Goal: Task Accomplishment & Management: Use online tool/utility

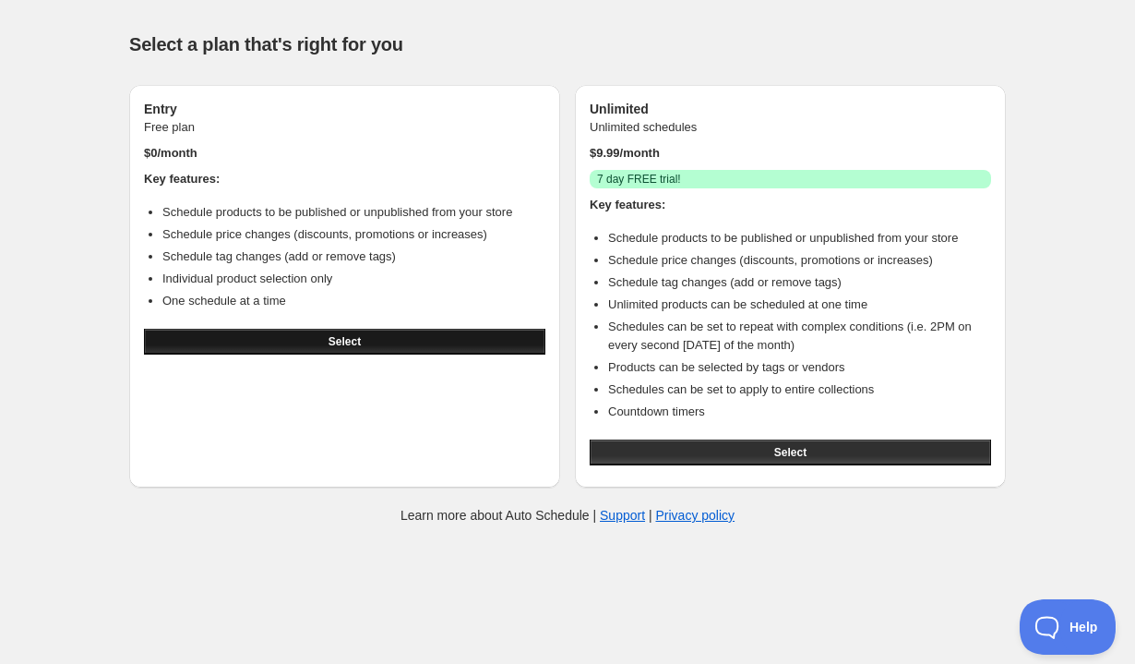
click at [318, 346] on button "Select" at bounding box center [345, 342] width 402 height 26
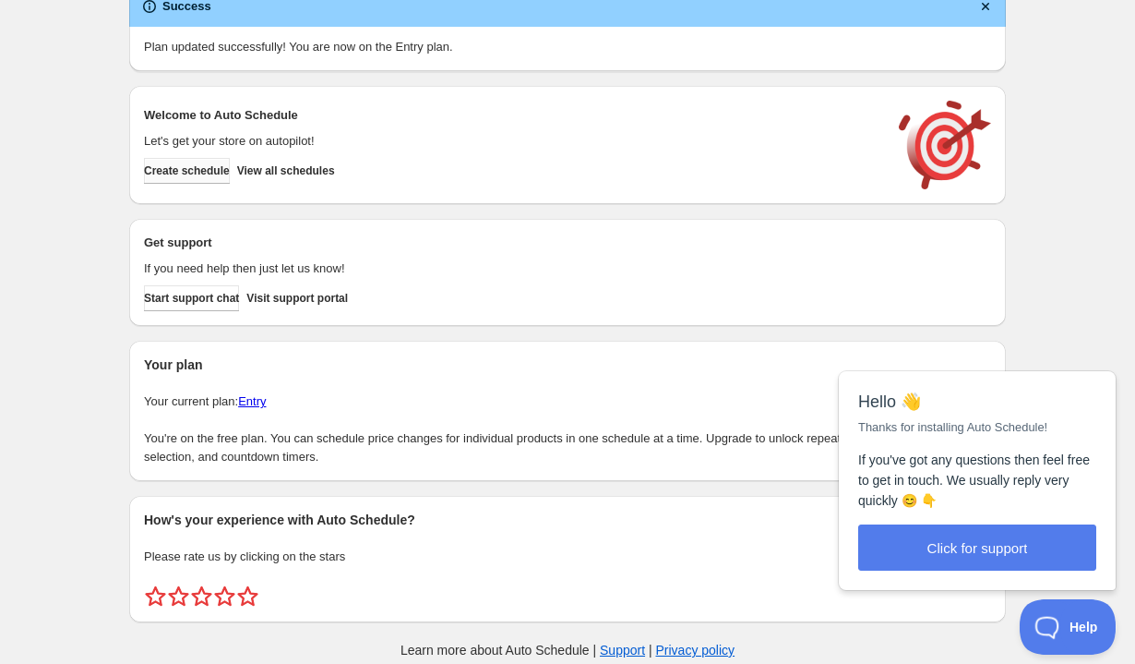
scroll to position [54, 0]
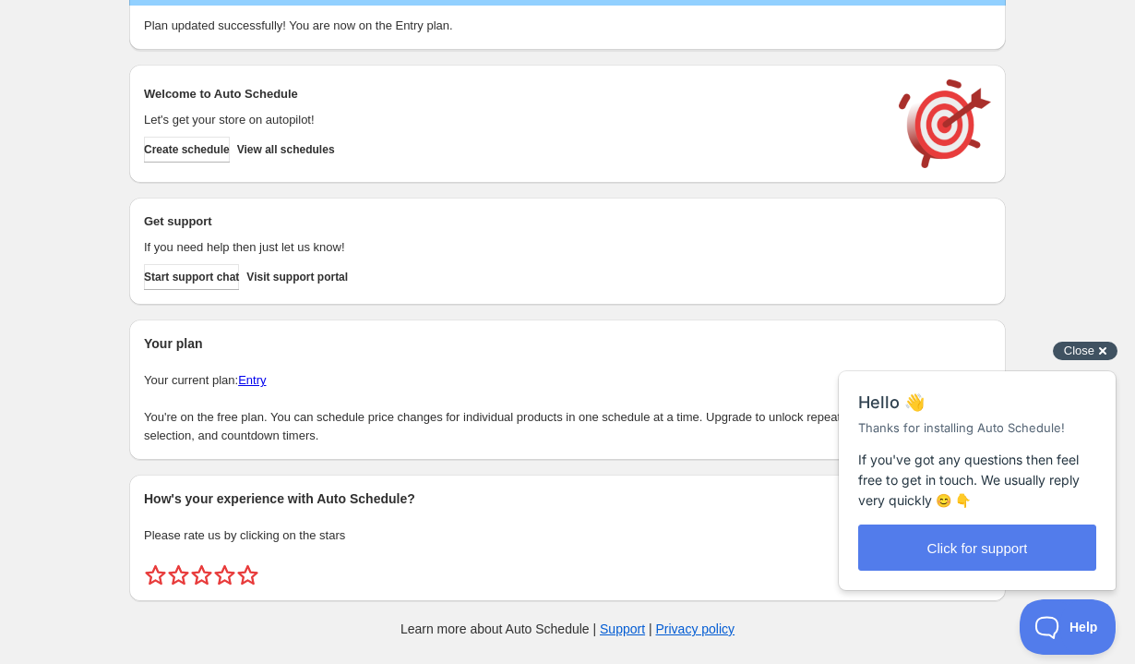
click at [1095, 356] on div "Close cross-small" at bounding box center [1085, 351] width 65 height 19
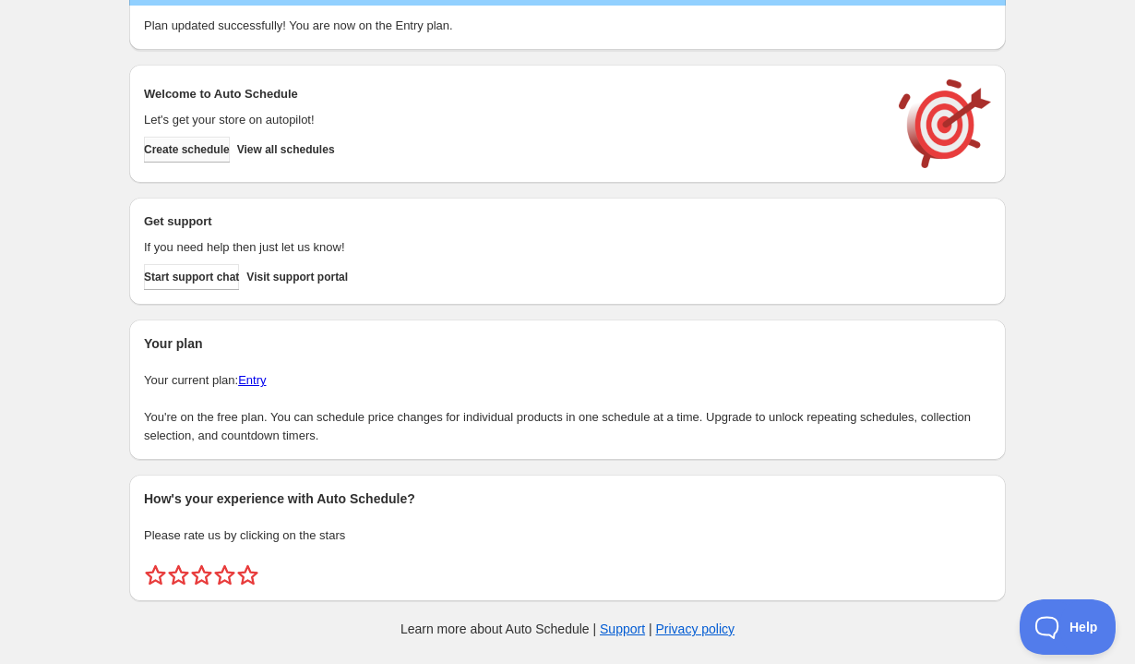
click at [218, 159] on button "Create schedule" at bounding box center [187, 150] width 86 height 26
